Goal: Task Accomplishment & Management: Complete application form

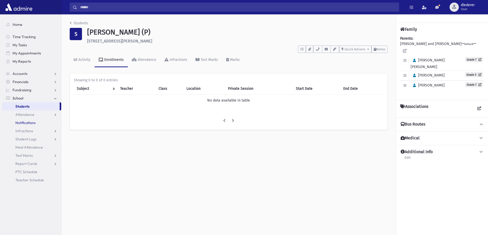
click at [29, 119] on link "Notifications" at bounding box center [31, 123] width 59 height 8
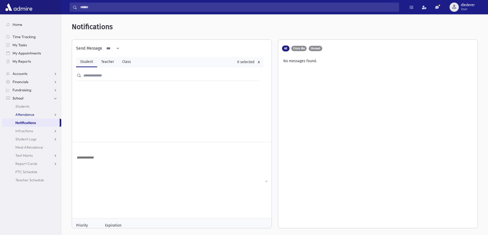
click at [32, 113] on span "Attendance" at bounding box center [24, 114] width 19 height 5
click at [26, 122] on span "Entry" at bounding box center [23, 123] width 9 height 5
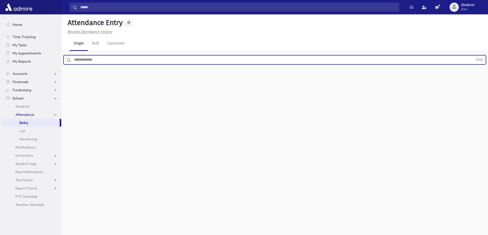
click at [99, 62] on input "text" at bounding box center [272, 59] width 402 height 9
click at [473, 56] on button "Find" at bounding box center [479, 60] width 13 height 9
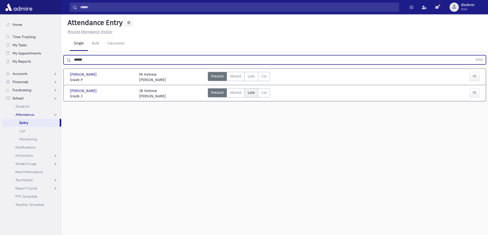
click at [252, 94] on span "Late" at bounding box center [251, 92] width 7 height 5
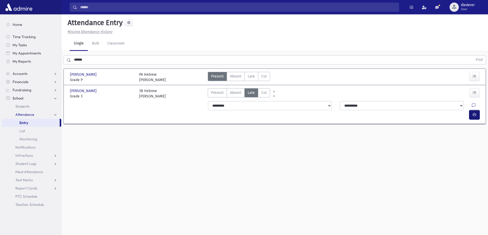
click at [471, 110] on button "button" at bounding box center [474, 114] width 10 height 9
click at [333, 169] on div "Attendance Entry Missing Attendance History Single Bulk Classroom ****** Find […" at bounding box center [274, 124] width 427 height 221
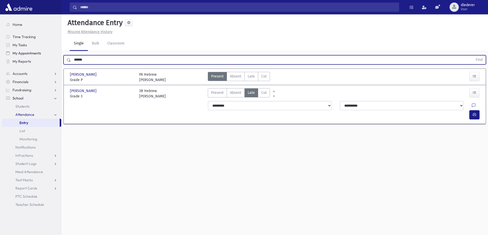
drag, startPoint x: 89, startPoint y: 58, endPoint x: 53, endPoint y: 55, distance: 36.5
click at [53, 55] on div "Search Results All Accounts" at bounding box center [244, 123] width 488 height 247
click at [473, 56] on button "Find" at bounding box center [479, 60] width 13 height 9
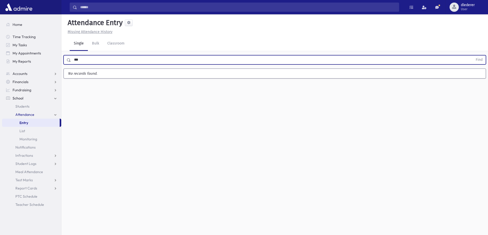
drag, startPoint x: 94, startPoint y: 57, endPoint x: 63, endPoint y: 59, distance: 30.8
click at [63, 59] on div "*** Find" at bounding box center [274, 58] width 427 height 15
click at [473, 56] on button "Find" at bounding box center [479, 60] width 13 height 9
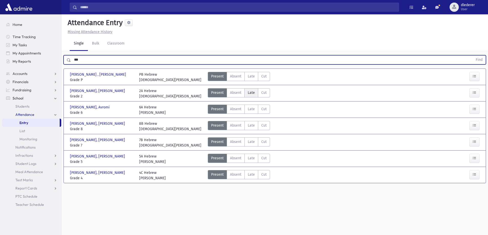
click at [248, 92] on span "Late" at bounding box center [251, 92] width 7 height 5
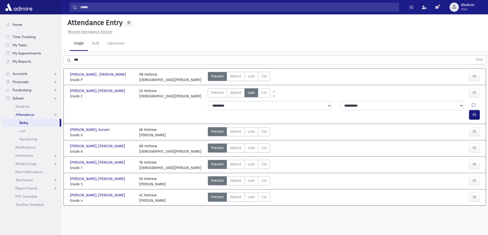
click at [471, 110] on button "button" at bounding box center [474, 114] width 10 height 9
click at [248, 177] on label "Late Late" at bounding box center [251, 181] width 14 height 9
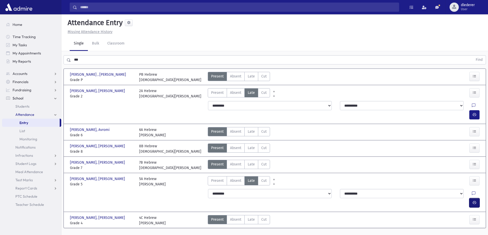
click at [472, 199] on button "button" at bounding box center [474, 203] width 10 height 9
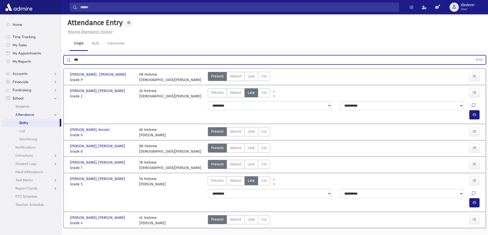
drag, startPoint x: 96, startPoint y: 50, endPoint x: 63, endPoint y: 42, distance: 34.1
click at [63, 51] on div "*** Find" at bounding box center [274, 58] width 427 height 15
click at [473, 56] on button "Find" at bounding box center [479, 60] width 13 height 9
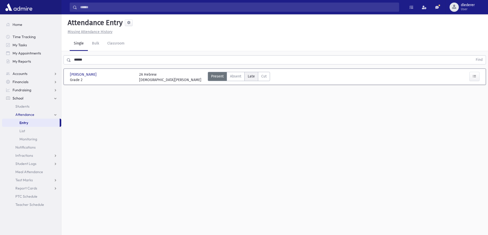
click at [250, 74] on span "Late" at bounding box center [251, 76] width 7 height 5
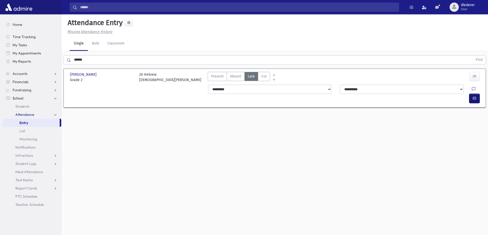
click at [472, 94] on button "button" at bounding box center [474, 98] width 10 height 9
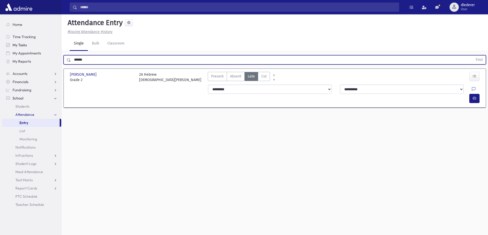
drag, startPoint x: 91, startPoint y: 46, endPoint x: 59, endPoint y: 44, distance: 32.4
click at [59, 44] on div "Search Results All Accounts" at bounding box center [244, 123] width 488 height 247
click at [473, 56] on button "Find" at bounding box center [479, 60] width 13 height 9
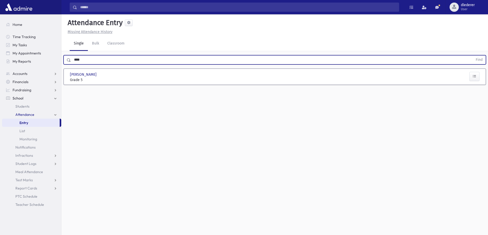
drag, startPoint x: 92, startPoint y: 52, endPoint x: 72, endPoint y: 46, distance: 20.8
click at [72, 55] on input "****" at bounding box center [272, 59] width 402 height 9
click at [473, 56] on button "Find" at bounding box center [479, 60] width 13 height 9
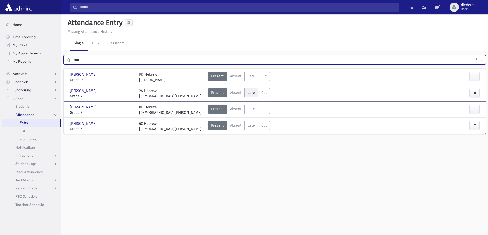
click at [251, 90] on span "Late" at bounding box center [251, 92] width 7 height 5
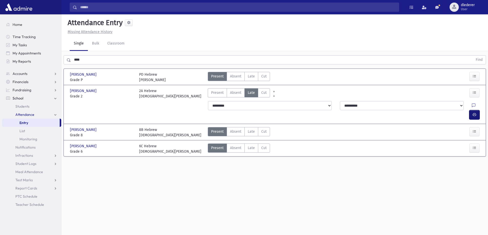
click at [478, 110] on button "button" at bounding box center [474, 114] width 10 height 9
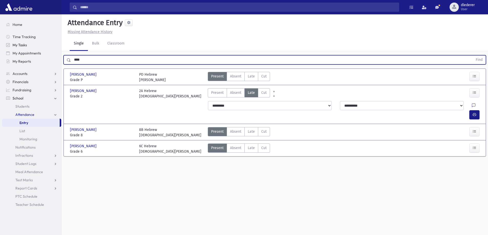
drag, startPoint x: 88, startPoint y: 47, endPoint x: 56, endPoint y: 46, distance: 31.8
click at [57, 46] on div "Search Results All Accounts" at bounding box center [244, 123] width 488 height 247
click at [473, 56] on button "Find" at bounding box center [479, 60] width 13 height 9
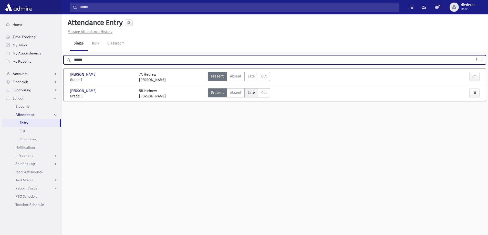
click at [250, 90] on span "Late" at bounding box center [251, 92] width 7 height 5
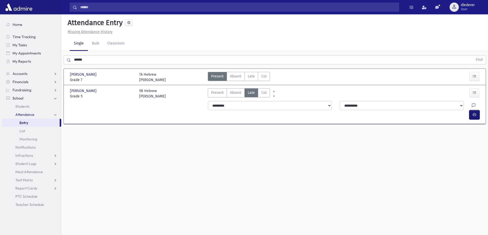
click at [478, 110] on button "button" at bounding box center [474, 114] width 10 height 9
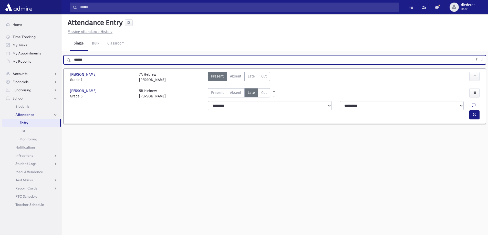
drag, startPoint x: 137, startPoint y: 47, endPoint x: 65, endPoint y: 51, distance: 72.1
click at [65, 55] on div "****** Find" at bounding box center [275, 59] width 422 height 9
click at [473, 56] on button "Find" at bounding box center [479, 60] width 13 height 9
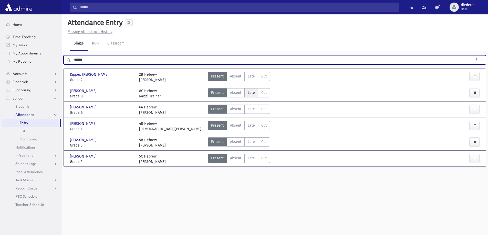
click at [250, 90] on span "Late" at bounding box center [251, 92] width 7 height 5
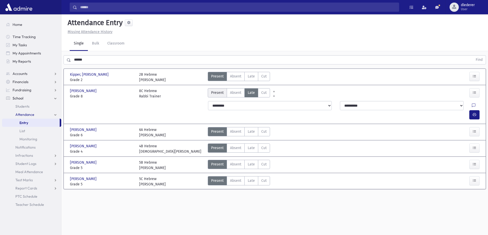
click at [212, 90] on span "Present" at bounding box center [217, 92] width 13 height 5
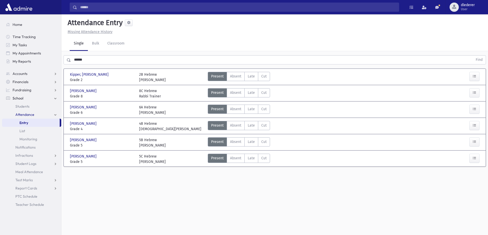
drag, startPoint x: 252, startPoint y: 98, endPoint x: 174, endPoint y: 101, distance: 78.2
click at [174, 104] on div "Kipper, Dovi Kipper, Dovi Grade 6 Grade 6 6A Hebrew Rabbi Barrish Present P Abs…" at bounding box center [274, 110] width 419 height 12
click at [248, 139] on span "Late" at bounding box center [251, 141] width 7 height 5
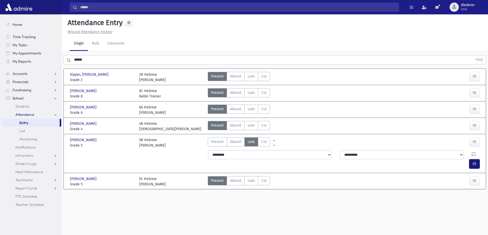
click at [470, 160] on button "button" at bounding box center [474, 164] width 10 height 9
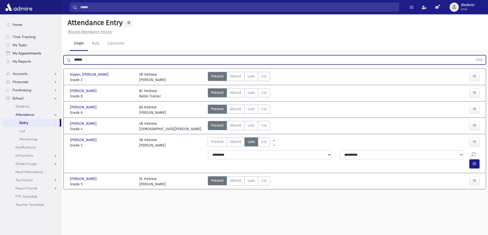
drag, startPoint x: 90, startPoint y: 46, endPoint x: 57, endPoint y: 56, distance: 34.1
click at [57, 56] on div "Search Results All Accounts" at bounding box center [244, 123] width 488 height 247
click at [473, 56] on button "Find" at bounding box center [479, 60] width 13 height 9
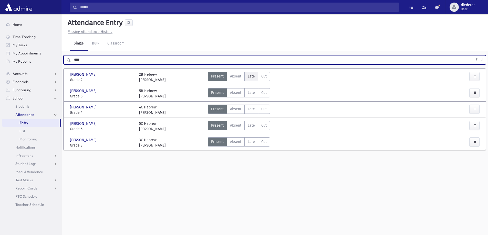
click at [253, 74] on span "Late" at bounding box center [251, 76] width 7 height 5
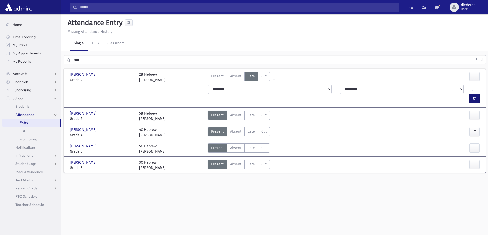
click at [474, 94] on button "button" at bounding box center [474, 98] width 10 height 9
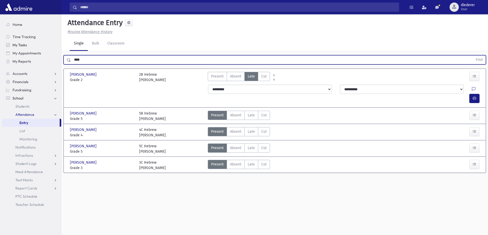
drag, startPoint x: 96, startPoint y: 47, endPoint x: 38, endPoint y: 46, distance: 57.4
click at [40, 44] on div "Search Results All Accounts" at bounding box center [244, 123] width 488 height 247
type input "******"
click at [473, 56] on button "Find" at bounding box center [479, 60] width 13 height 9
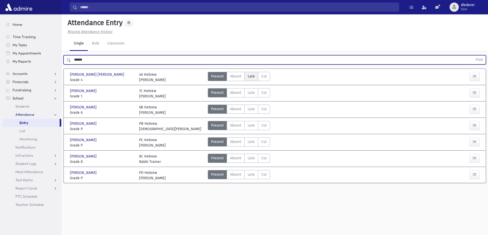
click at [253, 74] on span "Late" at bounding box center [251, 76] width 7 height 5
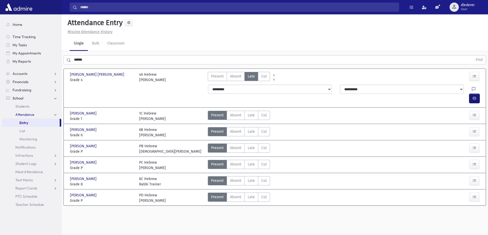
click at [478, 94] on button "button" at bounding box center [474, 98] width 10 height 9
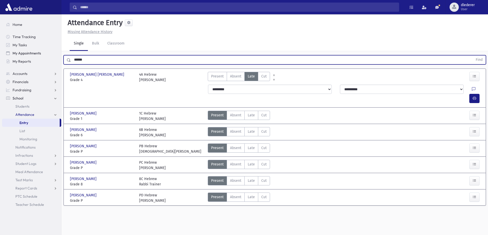
drag, startPoint x: 91, startPoint y: 46, endPoint x: 55, endPoint y: 55, distance: 37.3
click at [59, 50] on div "Search Results All Accounts" at bounding box center [244, 123] width 488 height 247
drag, startPoint x: 100, startPoint y: 48, endPoint x: 25, endPoint y: 47, distance: 74.6
click at [25, 47] on div "Search Results All Accounts" at bounding box center [244, 123] width 488 height 247
type input "*"
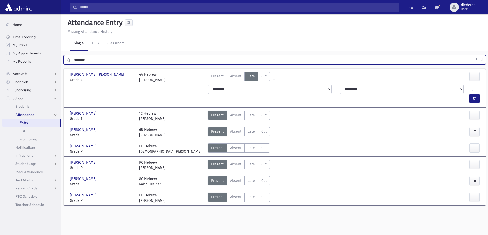
click at [473, 56] on button "Find" at bounding box center [479, 60] width 13 height 9
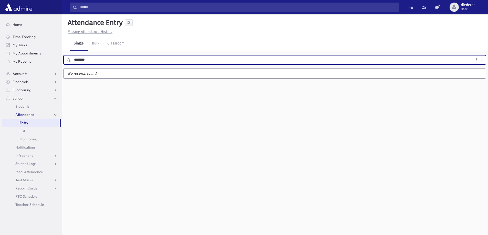
click at [473, 56] on button "Find" at bounding box center [479, 60] width 13 height 9
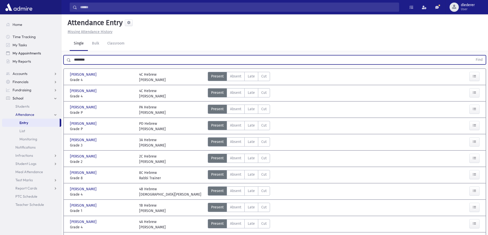
drag, startPoint x: 108, startPoint y: 47, endPoint x: 61, endPoint y: 51, distance: 47.0
click at [61, 51] on div "Search Results All Accounts" at bounding box center [244, 142] width 488 height 284
click at [473, 56] on button "Find" at bounding box center [479, 60] width 13 height 9
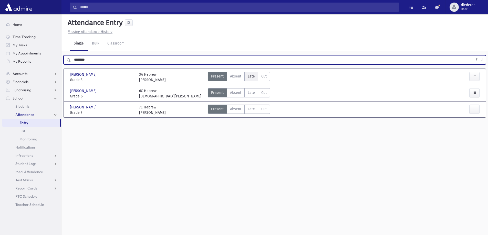
click at [250, 74] on span "Late" at bounding box center [251, 76] width 7 height 5
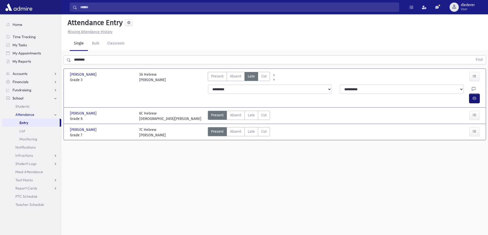
click at [477, 94] on button "button" at bounding box center [474, 98] width 10 height 9
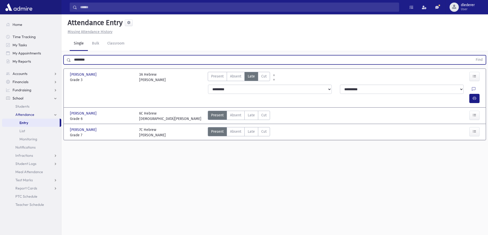
click at [97, 64] on input "********" at bounding box center [272, 59] width 402 height 9
drag, startPoint x: 96, startPoint y: 64, endPoint x: 14, endPoint y: 58, distance: 83.0
click at [14, 58] on div "Search Results All Accounts" at bounding box center [244, 123] width 488 height 247
click at [473, 56] on button "Find" at bounding box center [479, 60] width 13 height 9
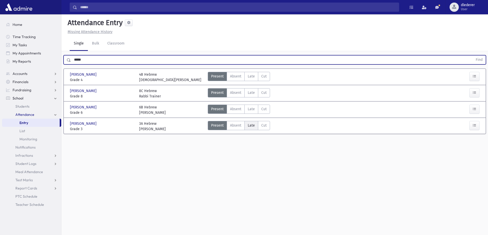
click at [251, 127] on span "Late" at bounding box center [251, 125] width 7 height 5
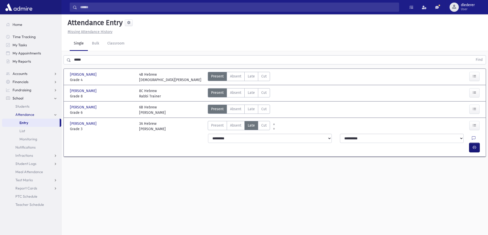
click at [470, 143] on button "button" at bounding box center [474, 147] width 10 height 9
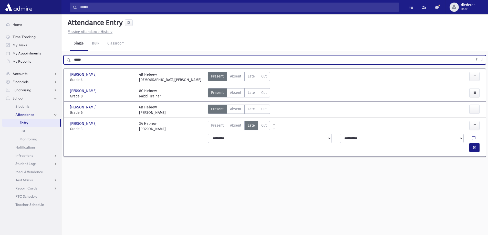
drag, startPoint x: 104, startPoint y: 57, endPoint x: 59, endPoint y: 54, distance: 44.7
click at [59, 54] on div "Search Results All Accounts" at bounding box center [244, 123] width 488 height 247
click at [473, 56] on button "Find" at bounding box center [479, 60] width 13 height 9
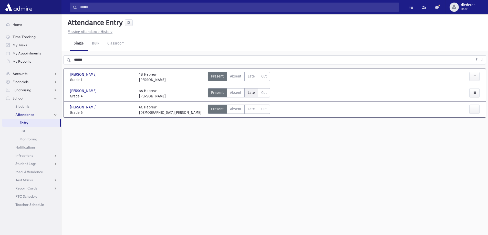
click at [247, 90] on label "Late Late" at bounding box center [251, 92] width 14 height 9
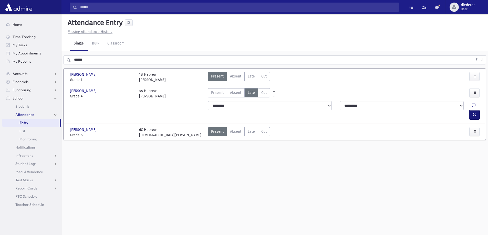
click at [477, 110] on button "button" at bounding box center [474, 114] width 10 height 9
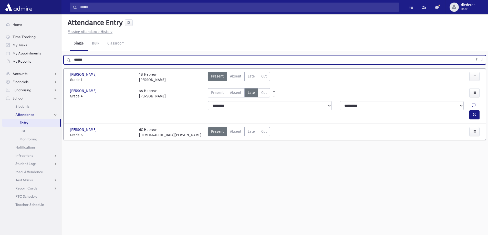
drag, startPoint x: 95, startPoint y: 63, endPoint x: 36, endPoint y: 63, distance: 58.2
click at [36, 63] on div "Search Results All Accounts" at bounding box center [244, 123] width 488 height 247
click at [473, 56] on button "Find" at bounding box center [479, 60] width 13 height 9
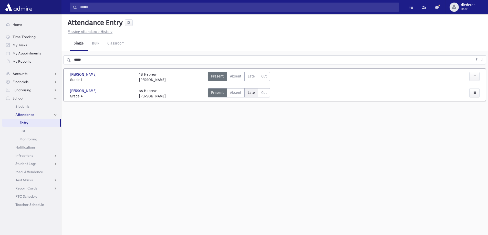
click at [247, 93] on label "Late Late" at bounding box center [251, 92] width 14 height 9
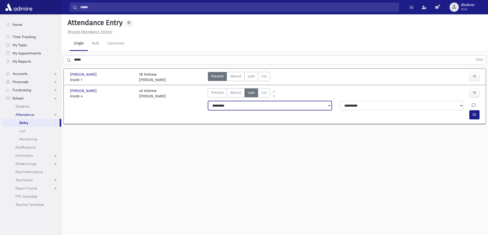
drag, startPoint x: 239, startPoint y: 103, endPoint x: 244, endPoint y: 102, distance: 4.4
click at [240, 103] on select "**********" at bounding box center [270, 105] width 124 height 9
click at [208, 101] on select "**********" at bounding box center [270, 105] width 124 height 9
click at [480, 110] on div at bounding box center [475, 114] width 12 height 9
click at [475, 113] on icon "button" at bounding box center [475, 115] width 4 height 4
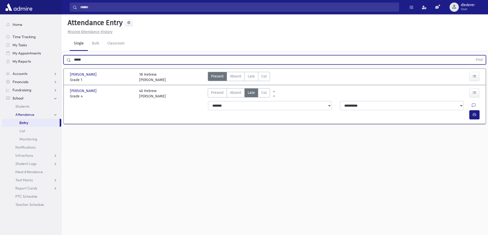
drag, startPoint x: 102, startPoint y: 61, endPoint x: 98, endPoint y: 56, distance: 6.3
click at [64, 61] on div "***** Find" at bounding box center [275, 59] width 422 height 9
type input "*"
click at [473, 56] on button "Find" at bounding box center [479, 60] width 13 height 9
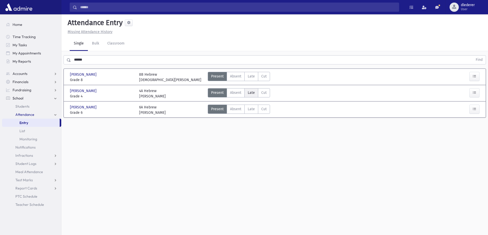
click at [253, 94] on span "Late" at bounding box center [251, 92] width 7 height 5
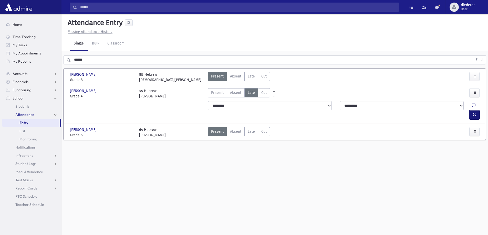
click at [476, 110] on button "button" at bounding box center [474, 114] width 10 height 9
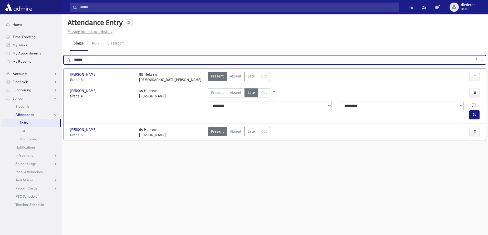
drag, startPoint x: 132, startPoint y: 62, endPoint x: 39, endPoint y: 61, distance: 93.3
click at [39, 61] on div "Search Results All Accounts" at bounding box center [244, 123] width 488 height 247
click at [473, 56] on button "Find" at bounding box center [479, 60] width 13 height 9
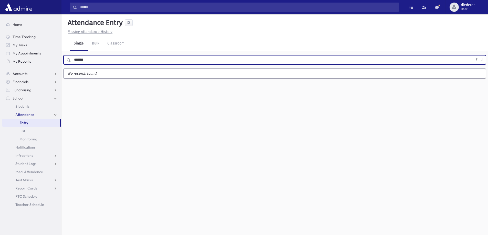
click at [473, 56] on button "Find" at bounding box center [479, 60] width 13 height 9
type input "*"
click at [473, 56] on button "Find" at bounding box center [479, 60] width 13 height 9
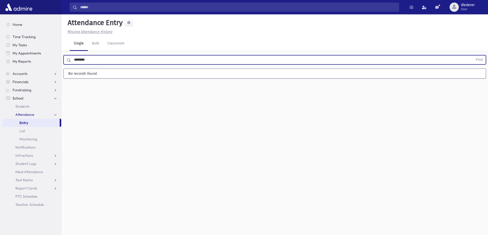
click at [473, 56] on button "Find" at bounding box center [479, 60] width 13 height 9
type input "*"
click at [473, 56] on button "Find" at bounding box center [479, 60] width 13 height 9
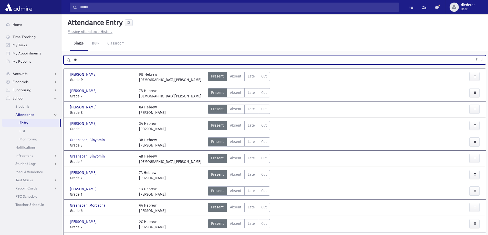
drag, startPoint x: 100, startPoint y: 59, endPoint x: 39, endPoint y: 68, distance: 61.9
click at [39, 68] on div "Search Results All Accounts" at bounding box center [244, 186] width 488 height 372
click at [473, 56] on button "Find" at bounding box center [479, 60] width 13 height 9
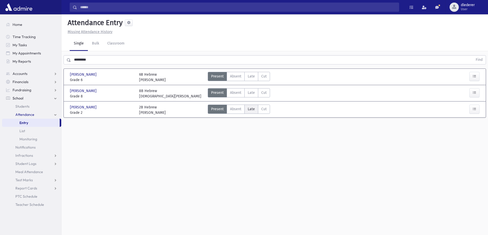
click at [251, 109] on span "Late" at bounding box center [251, 109] width 7 height 5
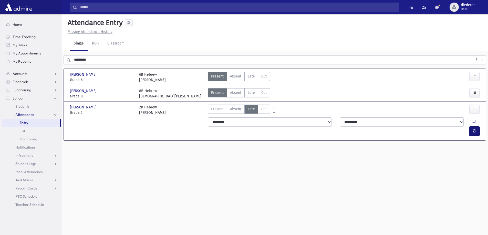
click at [474, 129] on icon "button" at bounding box center [475, 131] width 4 height 4
drag, startPoint x: 136, startPoint y: 139, endPoint x: 181, endPoint y: 184, distance: 63.4
click at [181, 184] on div "Attendance Entry Missing Attendance History Single Bulk Classroom ********* Fin…" at bounding box center [274, 124] width 427 height 221
drag, startPoint x: 180, startPoint y: 184, endPoint x: 180, endPoint y: 192, distance: 7.2
click at [180, 186] on div "Attendance Entry Missing Attendance History Single Bulk Classroom ********* Fin…" at bounding box center [274, 124] width 427 height 221
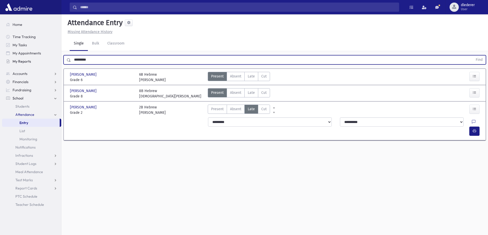
drag, startPoint x: 97, startPoint y: 60, endPoint x: 55, endPoint y: 60, distance: 42.3
click at [55, 60] on div "Search Results All Accounts" at bounding box center [244, 123] width 488 height 247
click at [473, 56] on button "Find" at bounding box center [479, 60] width 13 height 9
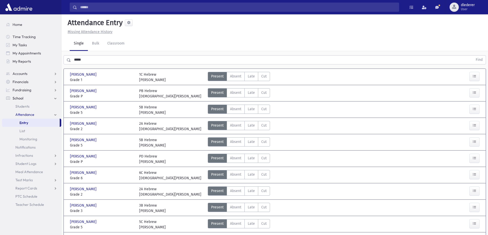
drag, startPoint x: 98, startPoint y: 51, endPoint x: 94, endPoint y: 60, distance: 10.1
click at [93, 59] on div "***** Find" at bounding box center [274, 58] width 427 height 15
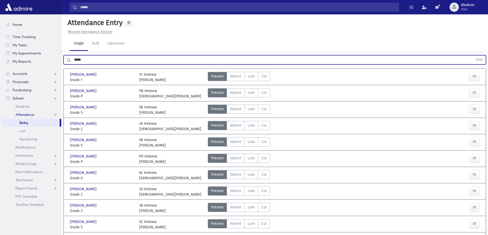
drag, startPoint x: 97, startPoint y: 60, endPoint x: 40, endPoint y: 68, distance: 57.6
click at [40, 68] on div "Search Results All Accounts" at bounding box center [244, 162] width 488 height 324
type input "*****"
click at [473, 56] on button "Find" at bounding box center [479, 60] width 13 height 9
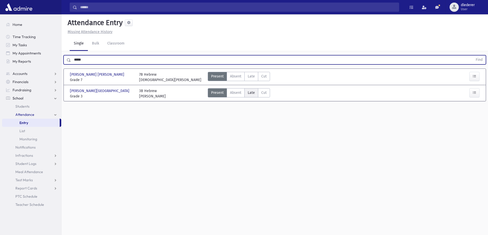
click at [248, 95] on label "Late Late" at bounding box center [251, 92] width 14 height 9
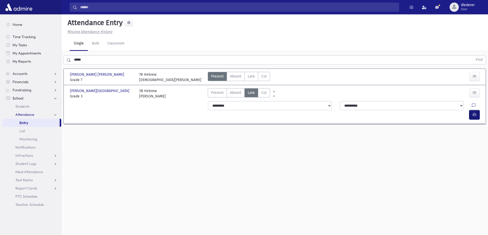
click at [475, 113] on icon "button" at bounding box center [475, 115] width 4 height 4
